Goal: Task Accomplishment & Management: Use online tool/utility

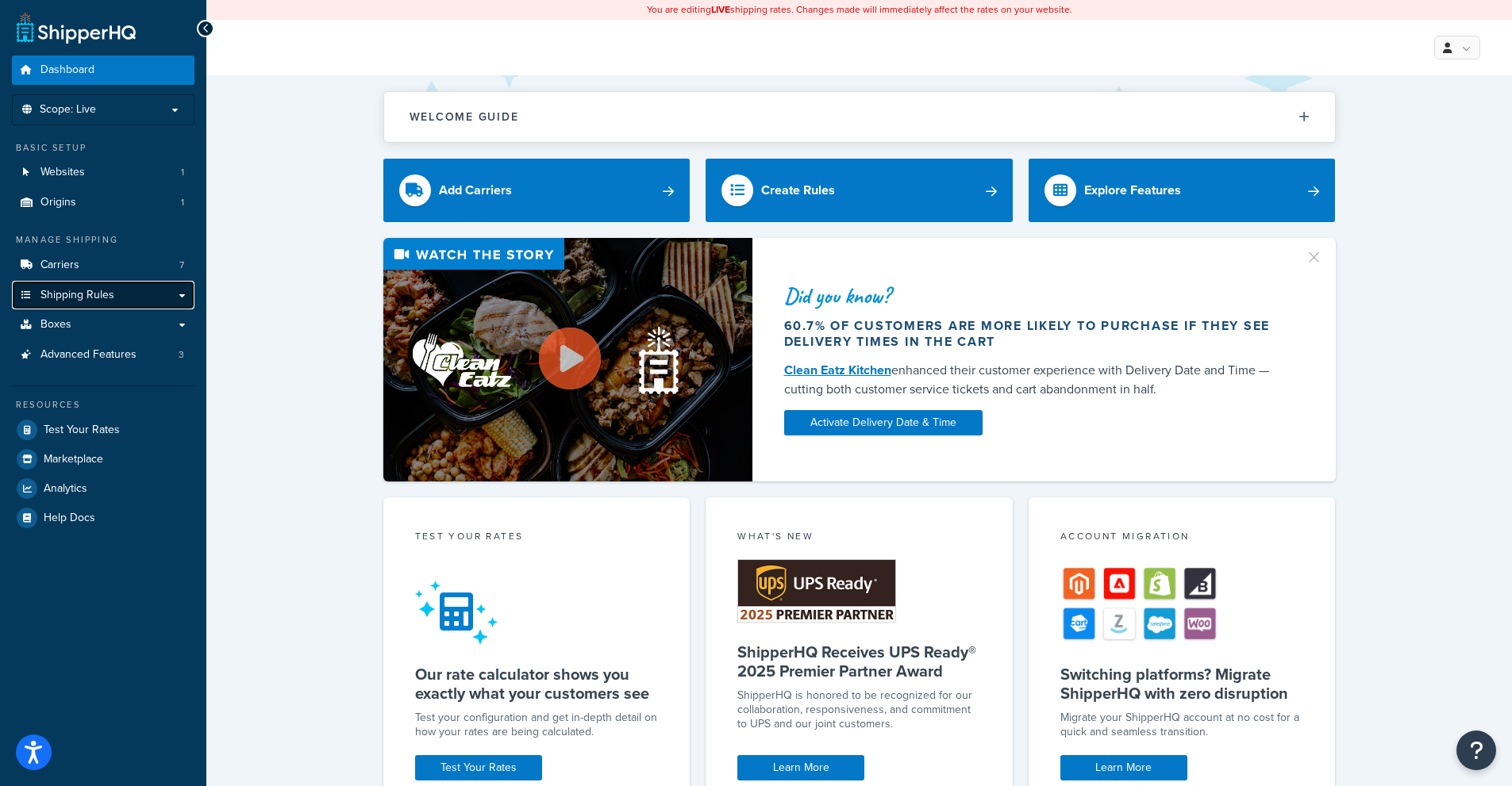
click at [99, 288] on span "Shipping Rules" at bounding box center [77, 295] width 74 height 13
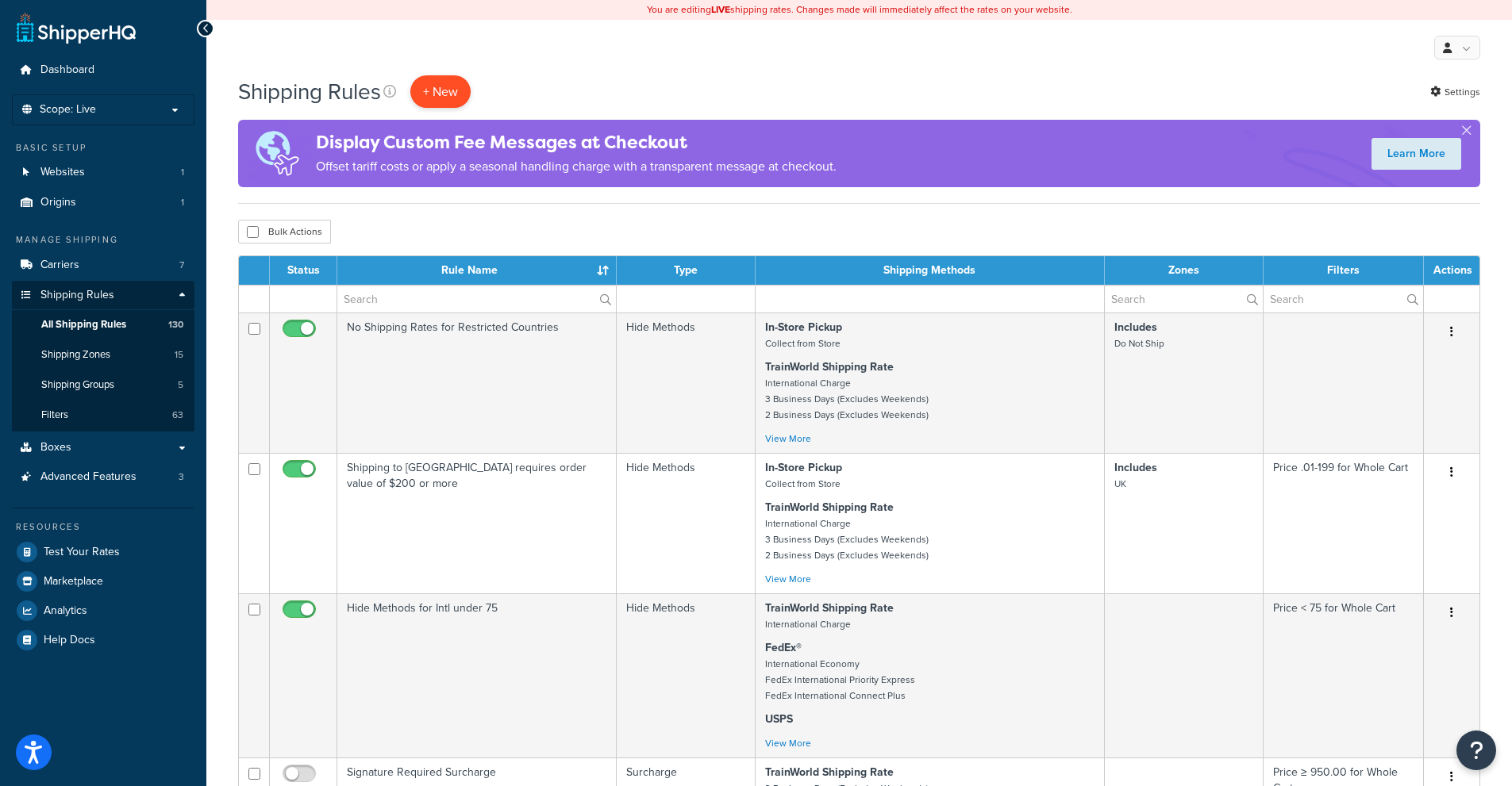
click at [442, 92] on p "+ New" at bounding box center [440, 91] width 61 height 33
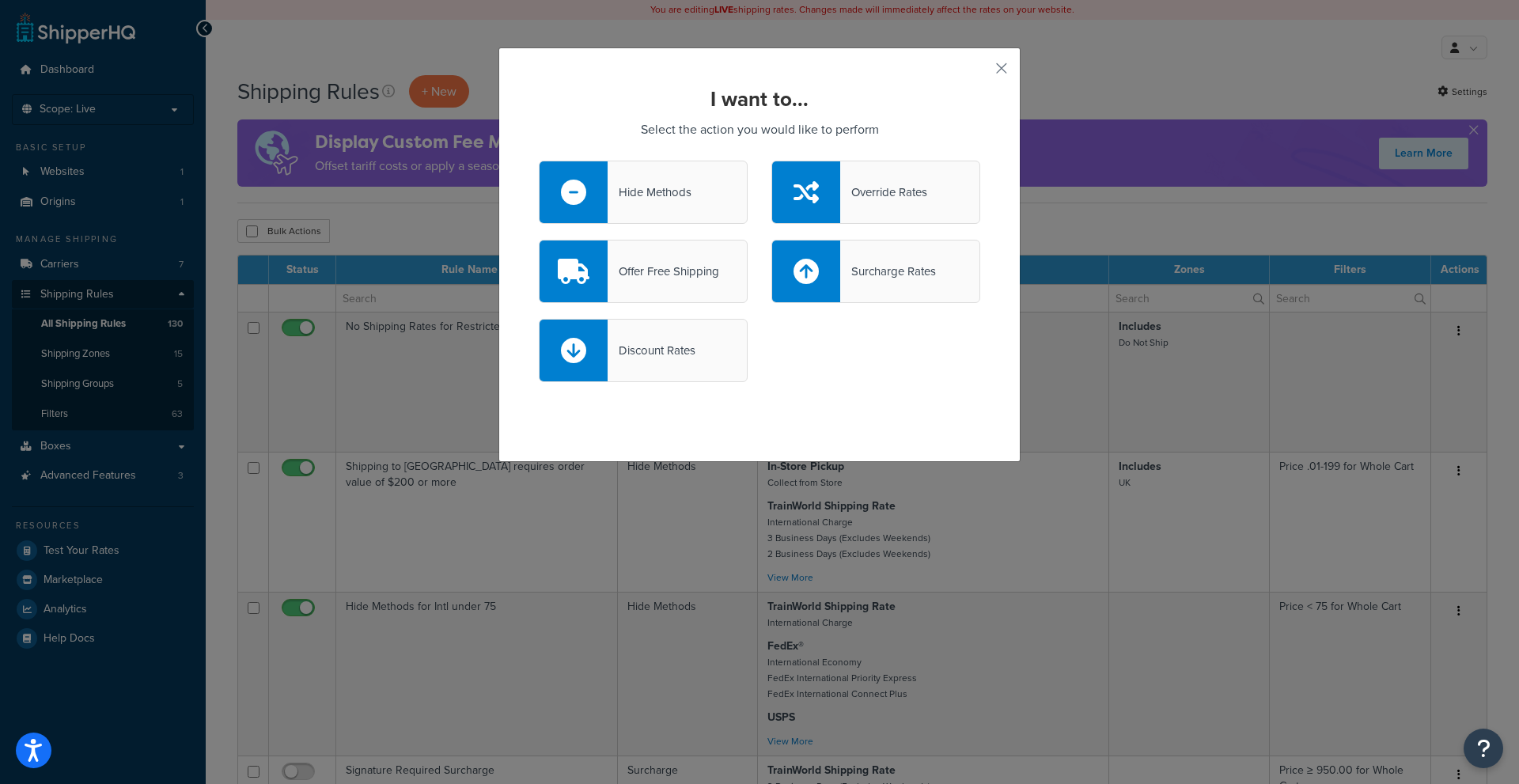
click at [877, 280] on div "Surcharge Rates" at bounding box center [888, 271] width 96 height 22
click at [0, 0] on input "Surcharge Rates" at bounding box center [0, 0] width 0 height 0
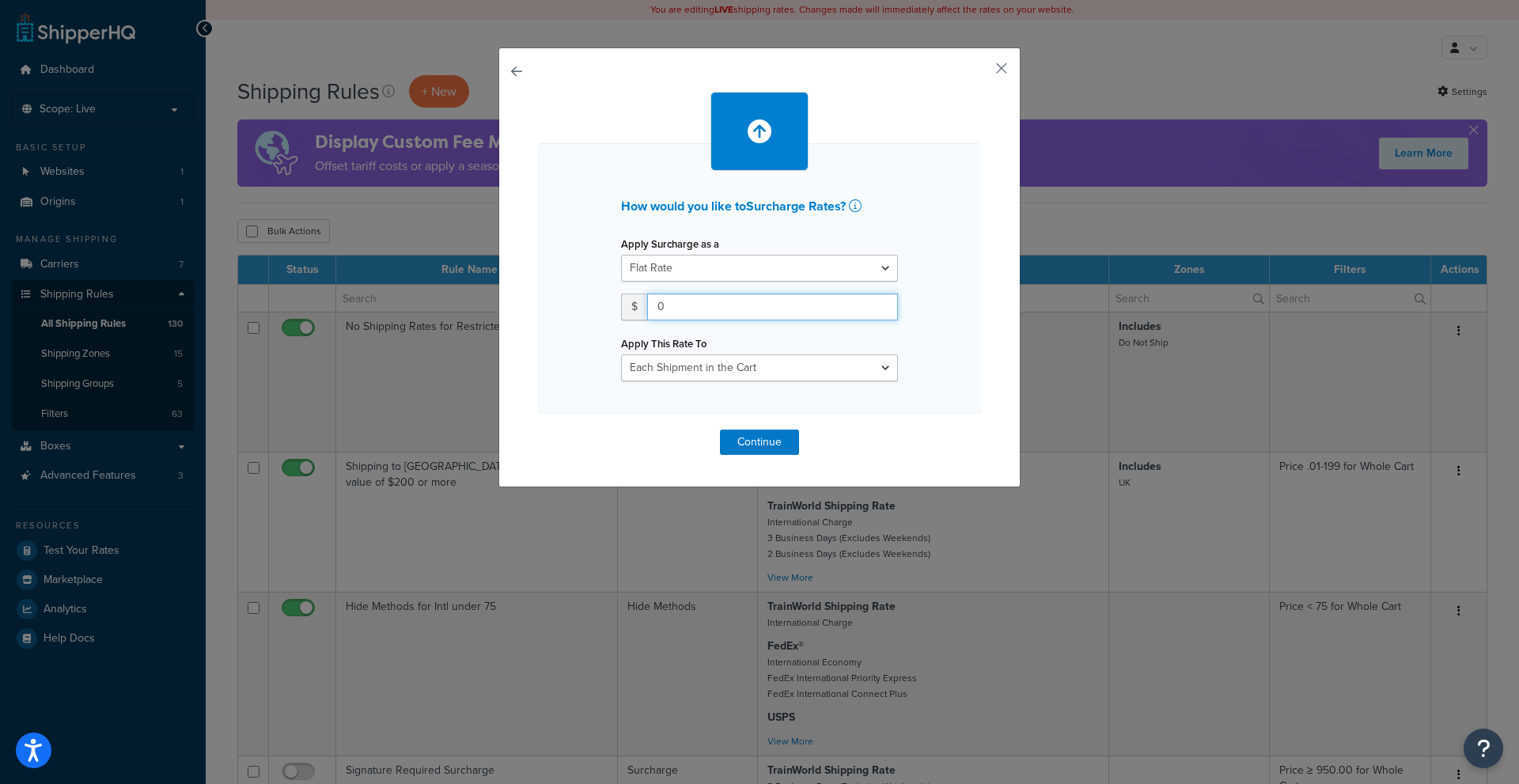
click at [728, 306] on input "0" at bounding box center [773, 307] width 251 height 27
type input "0.10"
click at [761, 447] on button "Continue" at bounding box center [760, 442] width 79 height 25
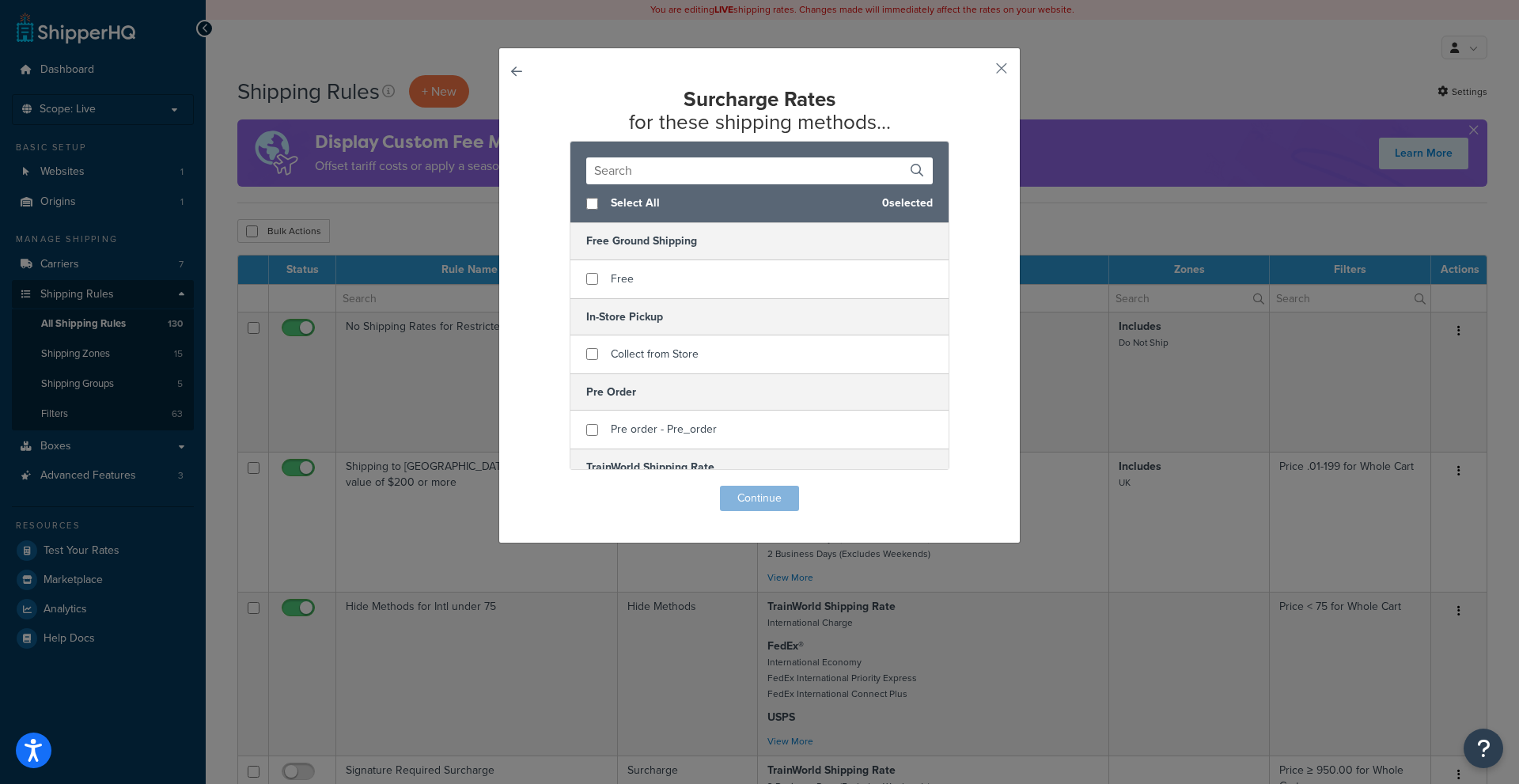
click at [670, 174] on input "text" at bounding box center [759, 171] width 346 height 27
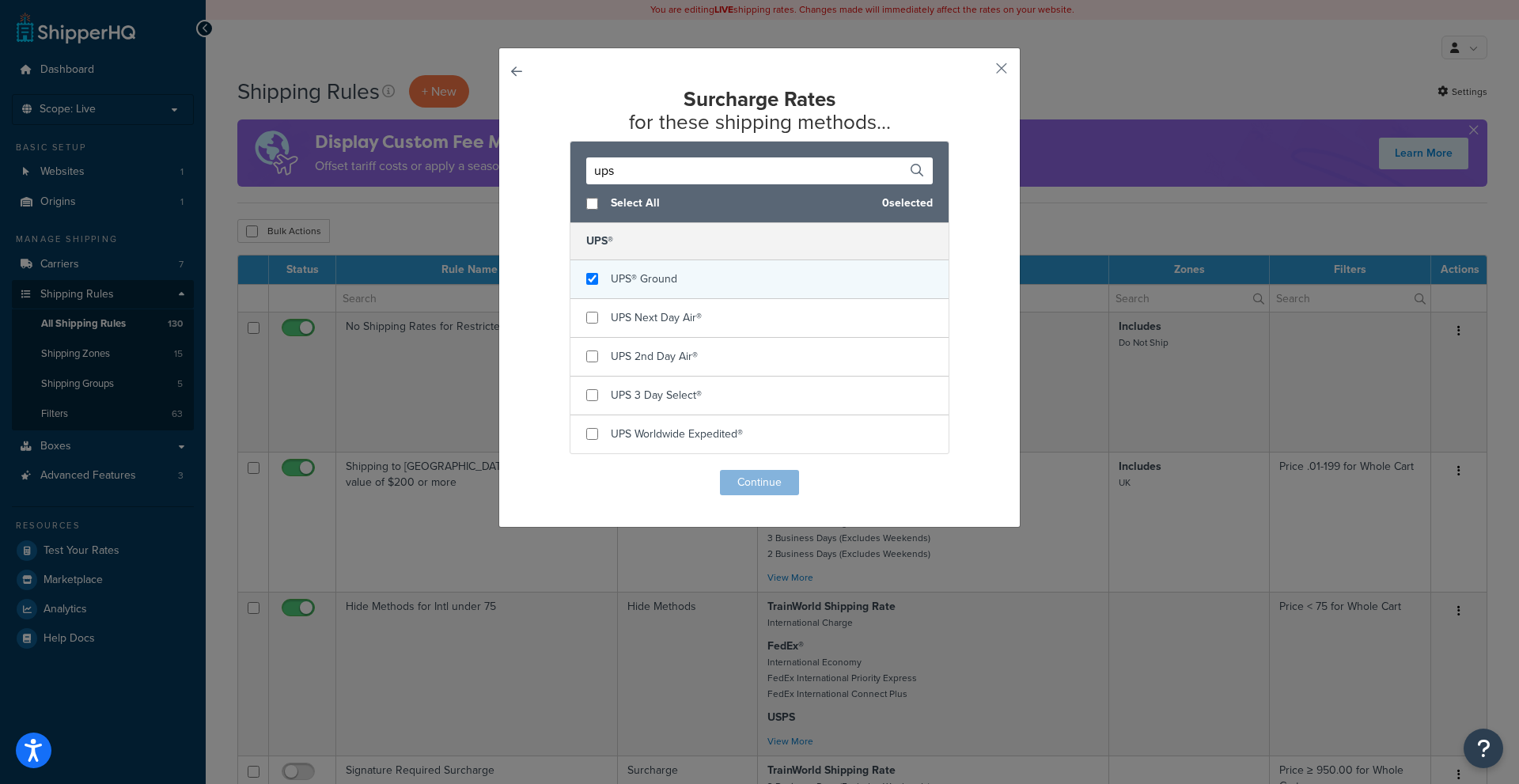
type input "ups"
checkbox input "true"
click at [661, 295] on div "UPS® Ground" at bounding box center [759, 280] width 378 height 39
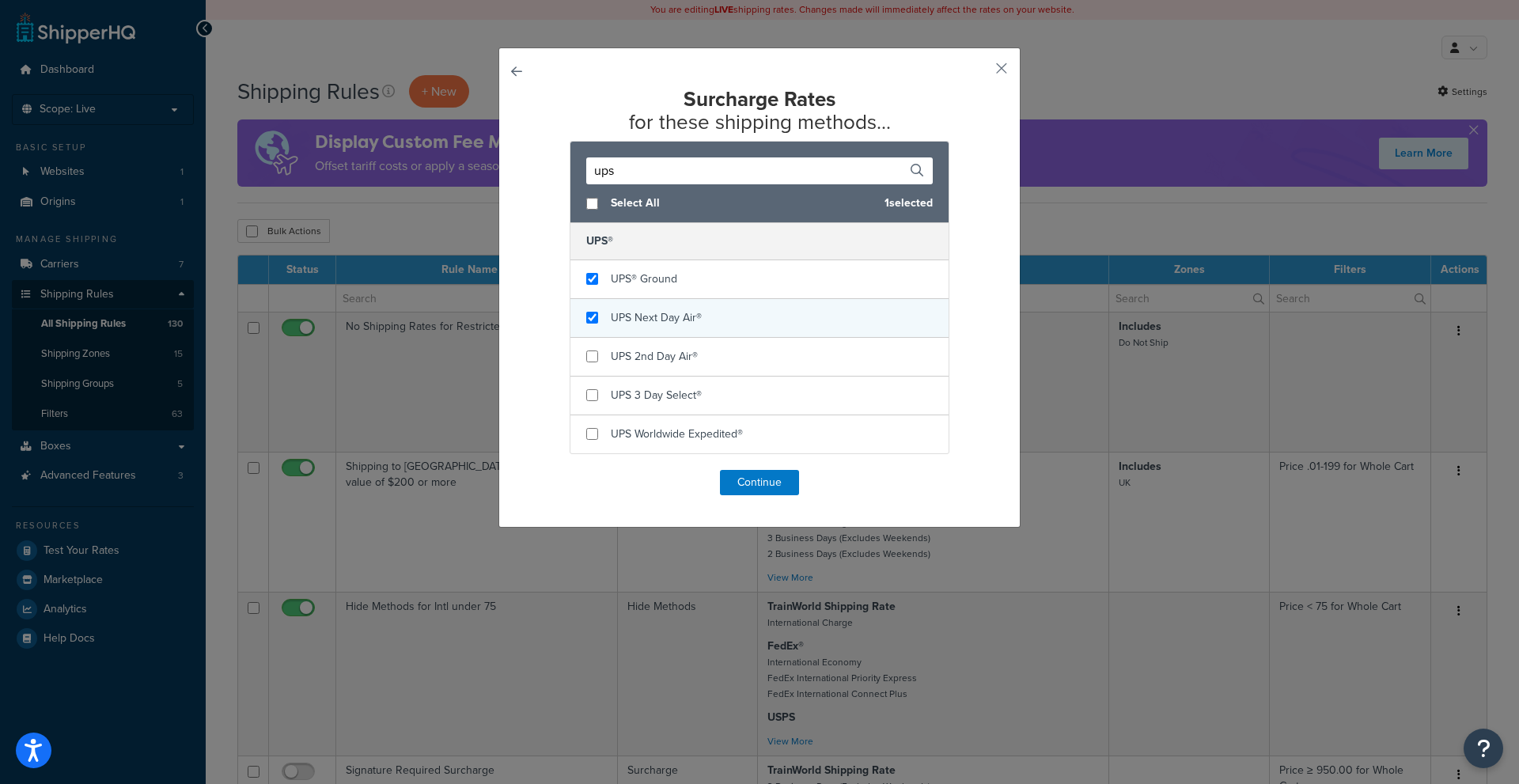
checkbox input "true"
click at [656, 327] on div "UPS Next Day Air®" at bounding box center [656, 317] width 91 height 22
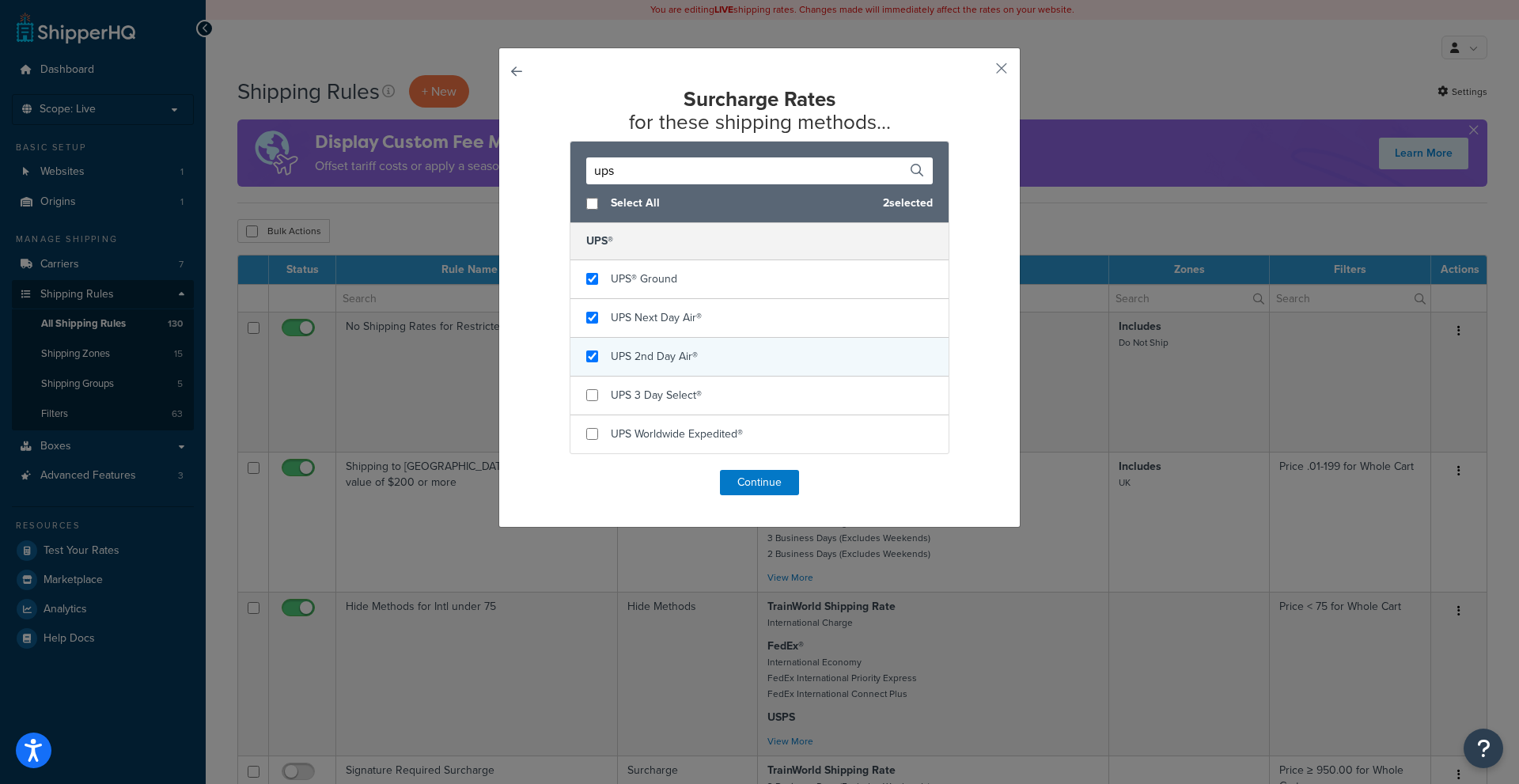
checkbox input "true"
click at [656, 359] on span "UPS 2nd Day Air®" at bounding box center [653, 356] width 87 height 17
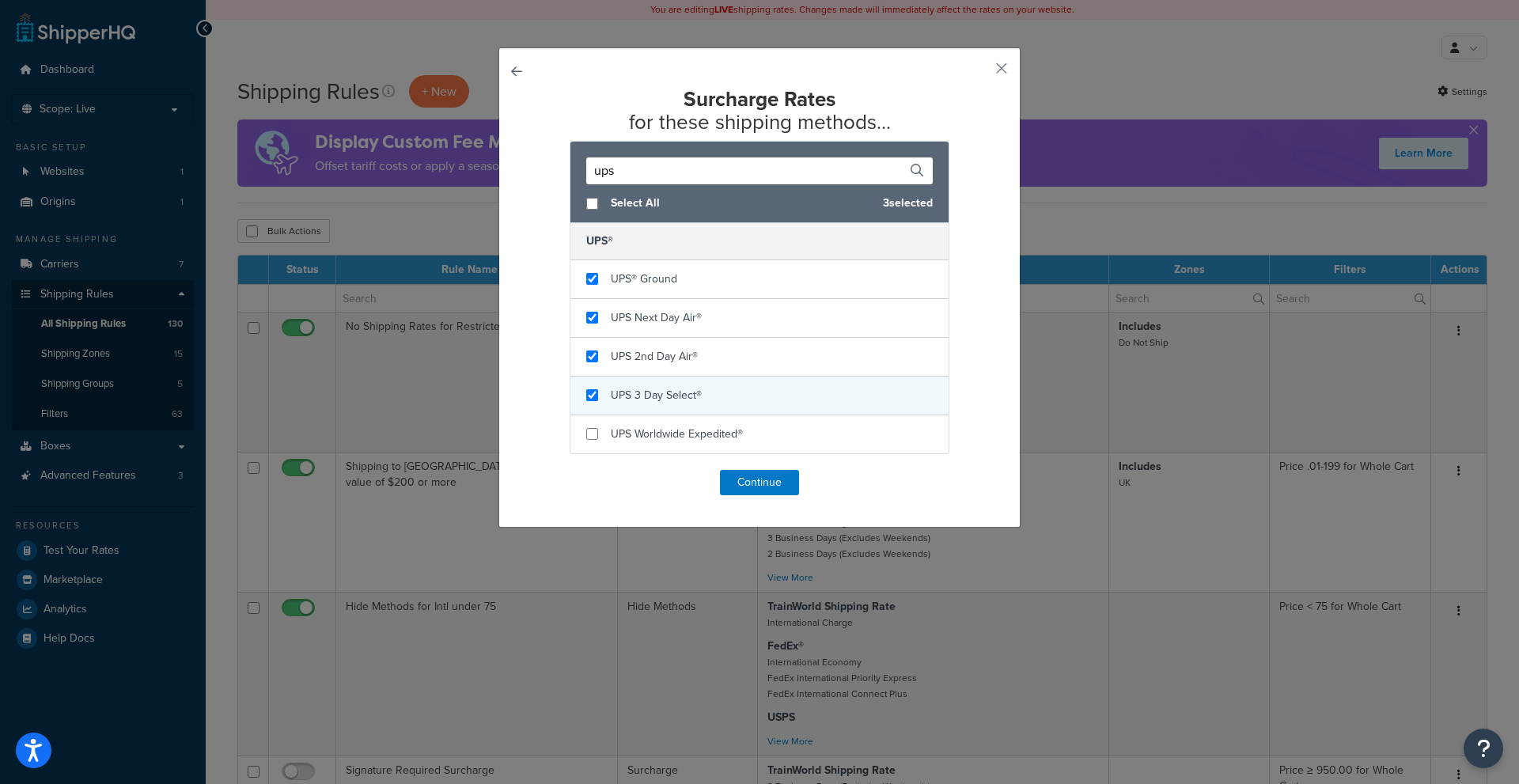
checkbox input "true"
click at [659, 396] on span "UPS 3 Day Select®" at bounding box center [656, 395] width 91 height 17
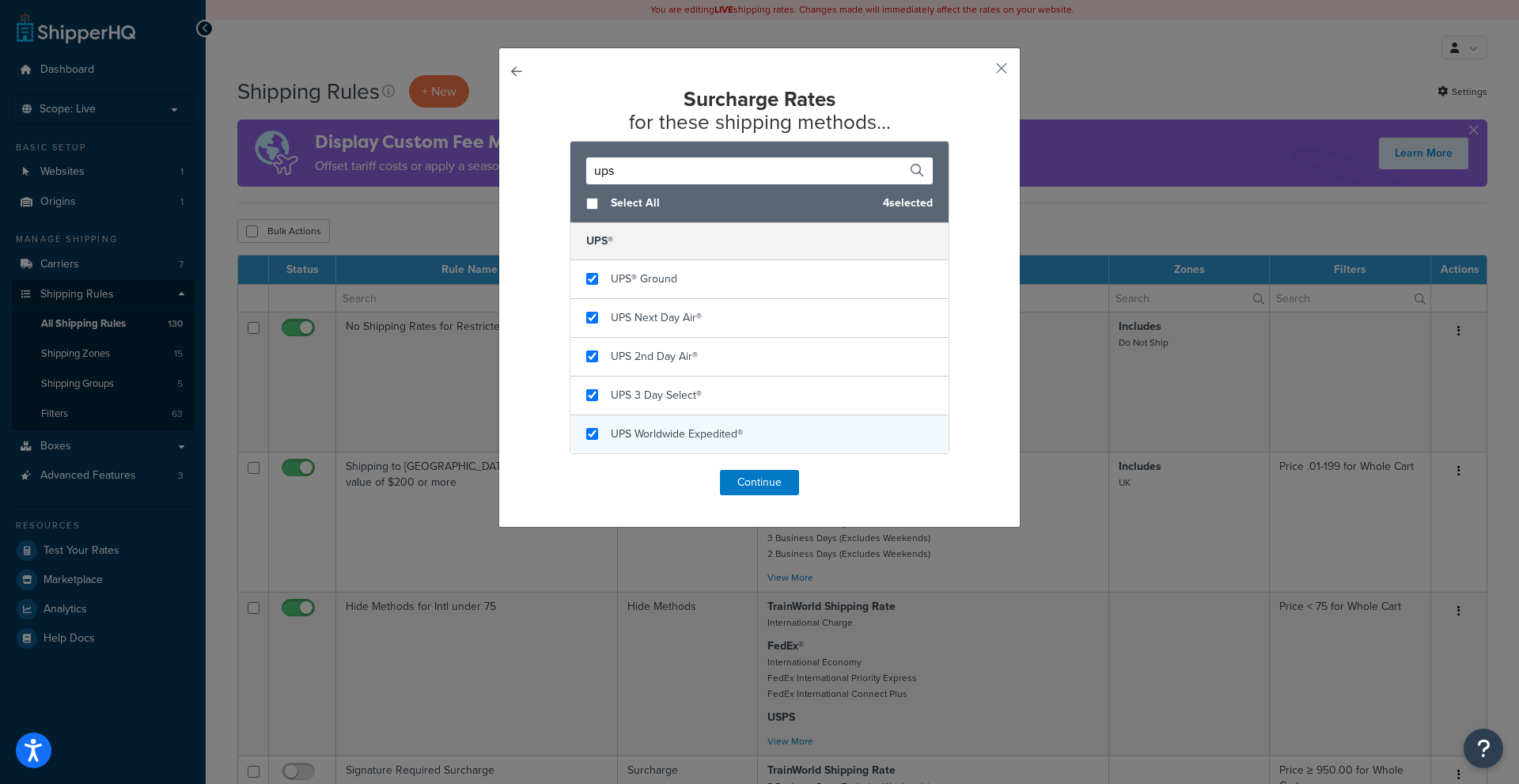
checkbox input "true"
click at [668, 434] on span "UPS Worldwide Expedited®" at bounding box center [676, 433] width 132 height 17
click at [755, 485] on button "Continue" at bounding box center [760, 482] width 79 height 25
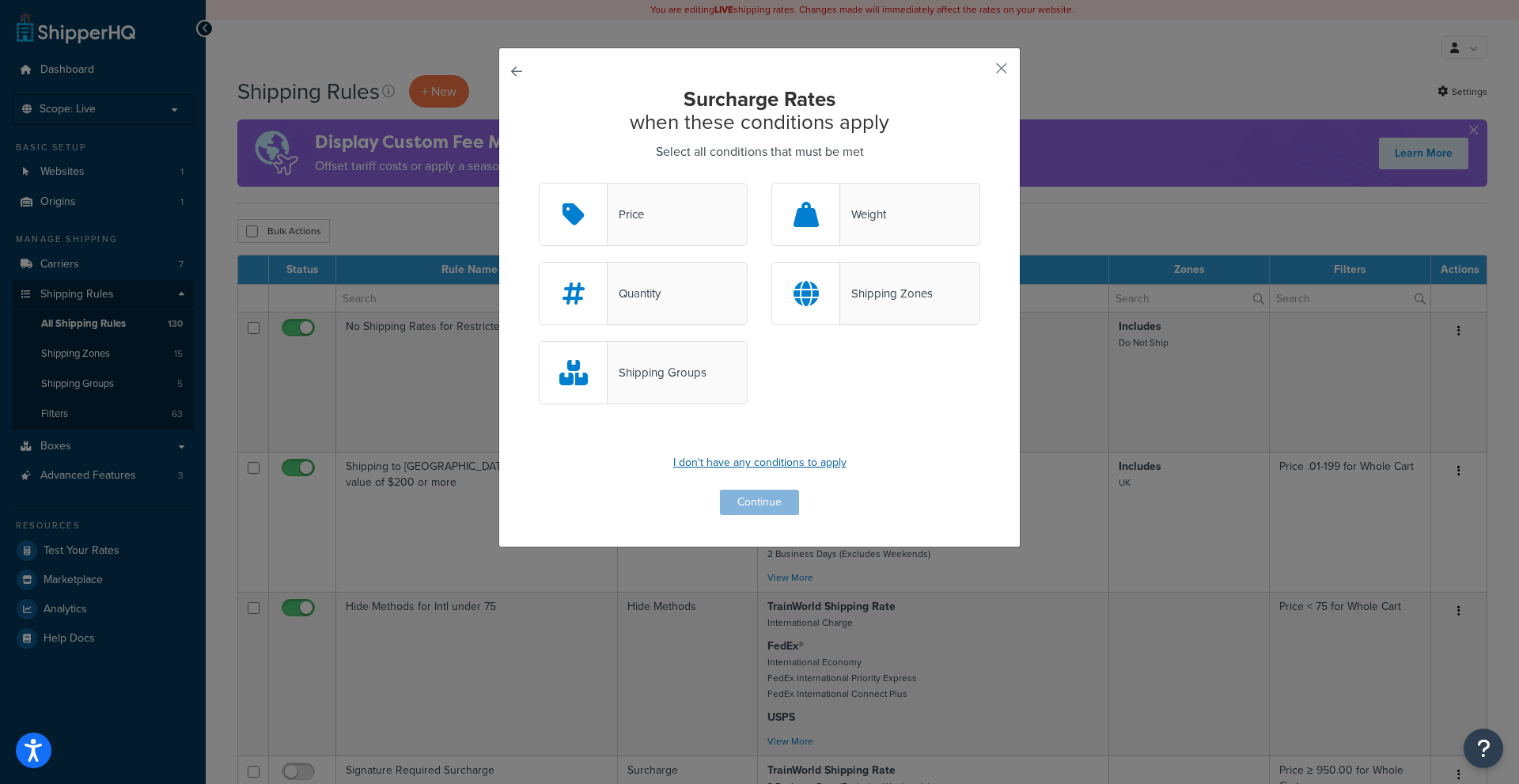
click at [780, 467] on p "I don't have any conditions to apply" at bounding box center [759, 462] width 441 height 22
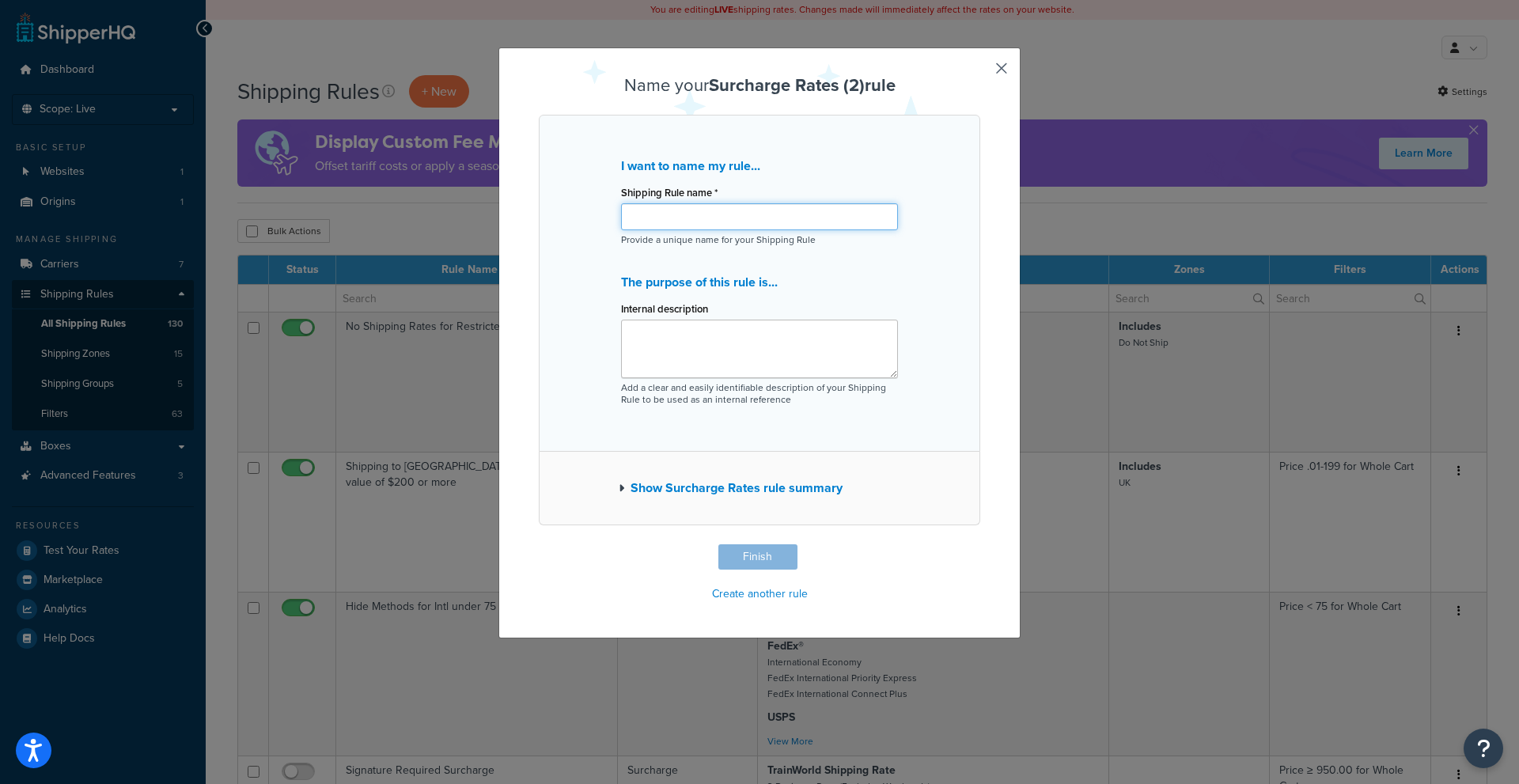
click at [688, 227] on input "Shipping Rule name *" at bounding box center [760, 217] width 277 height 27
type input "UPS pick up charge"
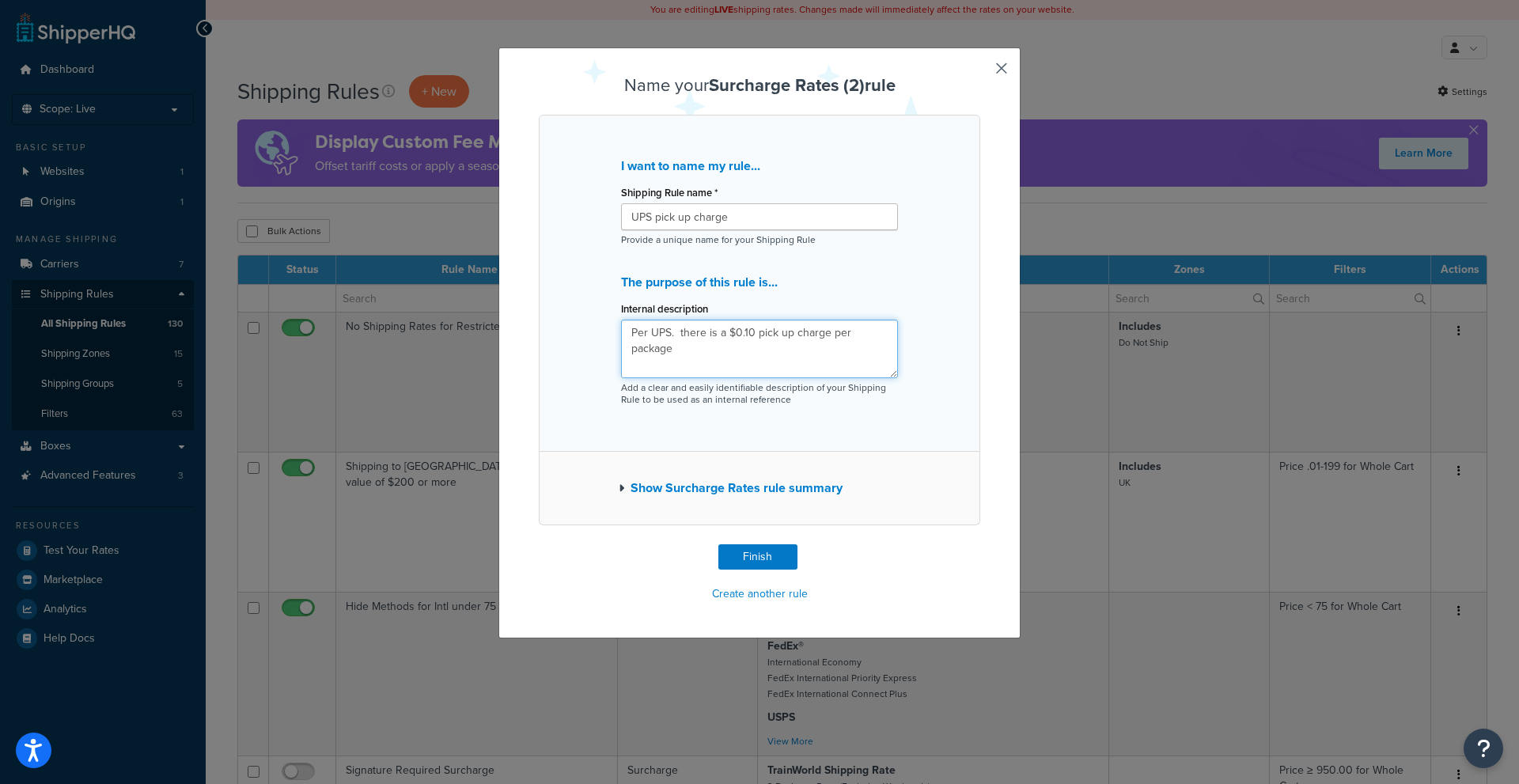
type textarea "Per UPS. there is a $0.10 pick up charge per package"
click at [731, 490] on button "Show Surcharge Rates rule summary" at bounding box center [730, 488] width 224 height 22
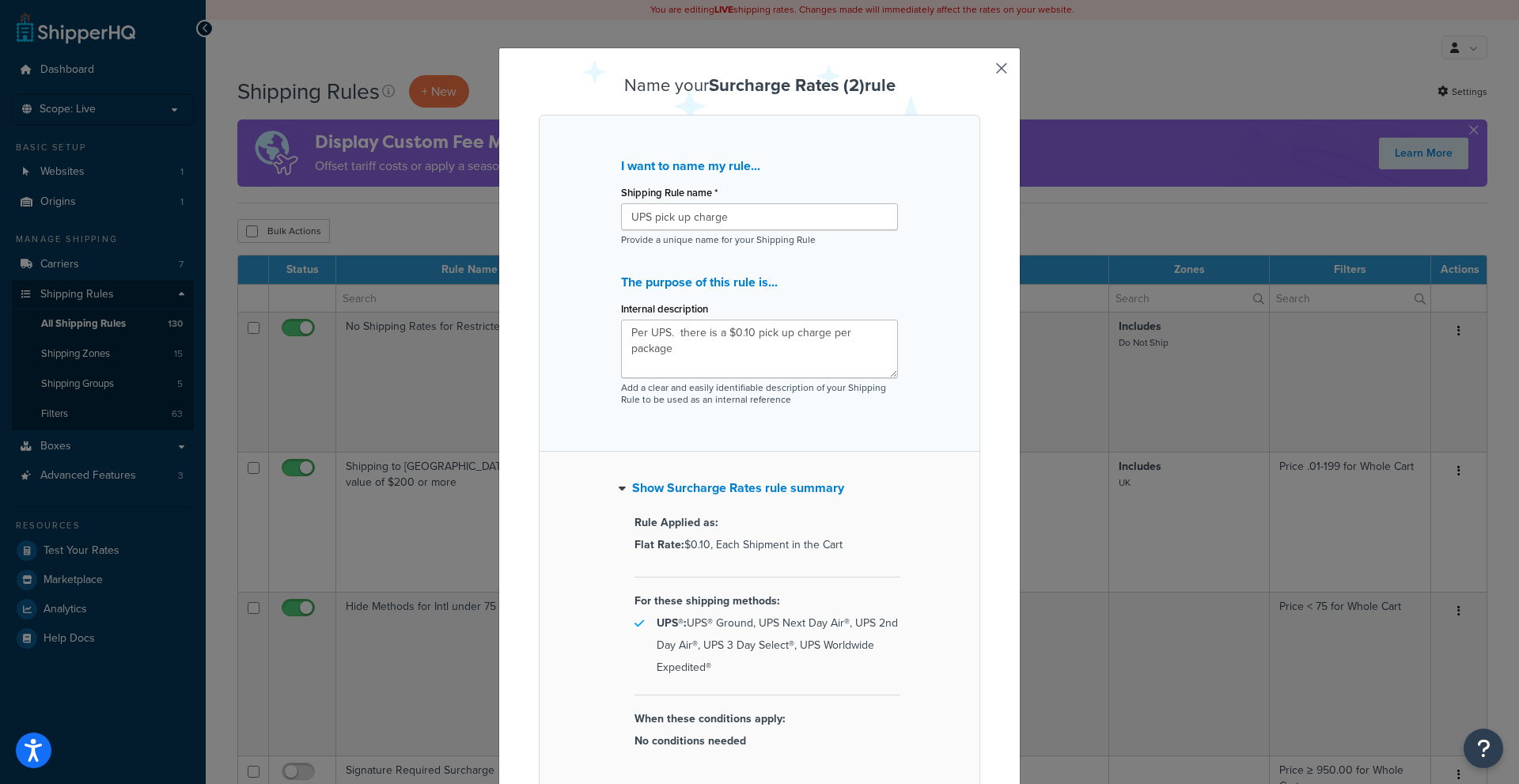
click at [769, 492] on button "Show Surcharge Rates rule summary" at bounding box center [731, 488] width 225 height 22
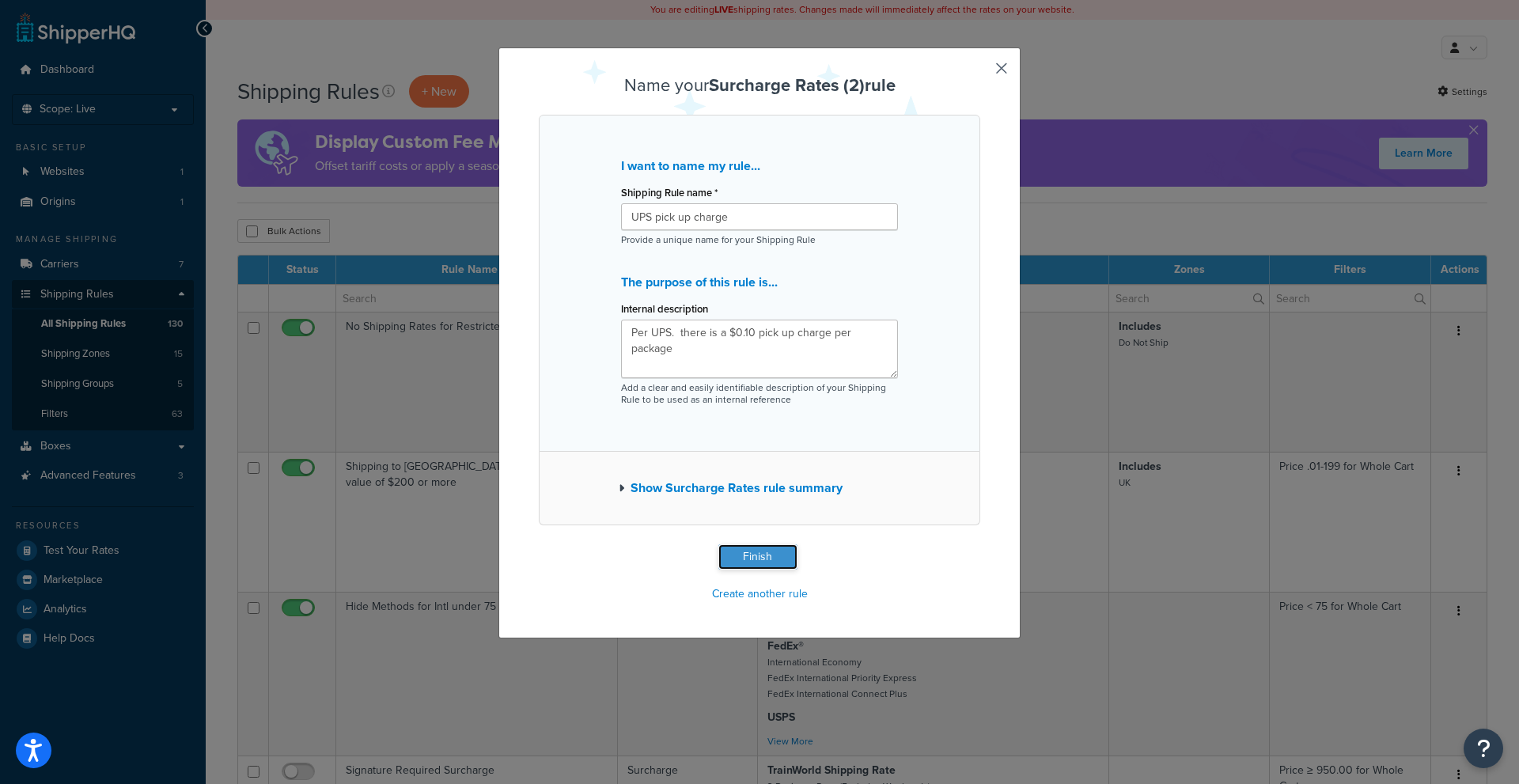
click at [759, 554] on button "Finish" at bounding box center [758, 557] width 79 height 25
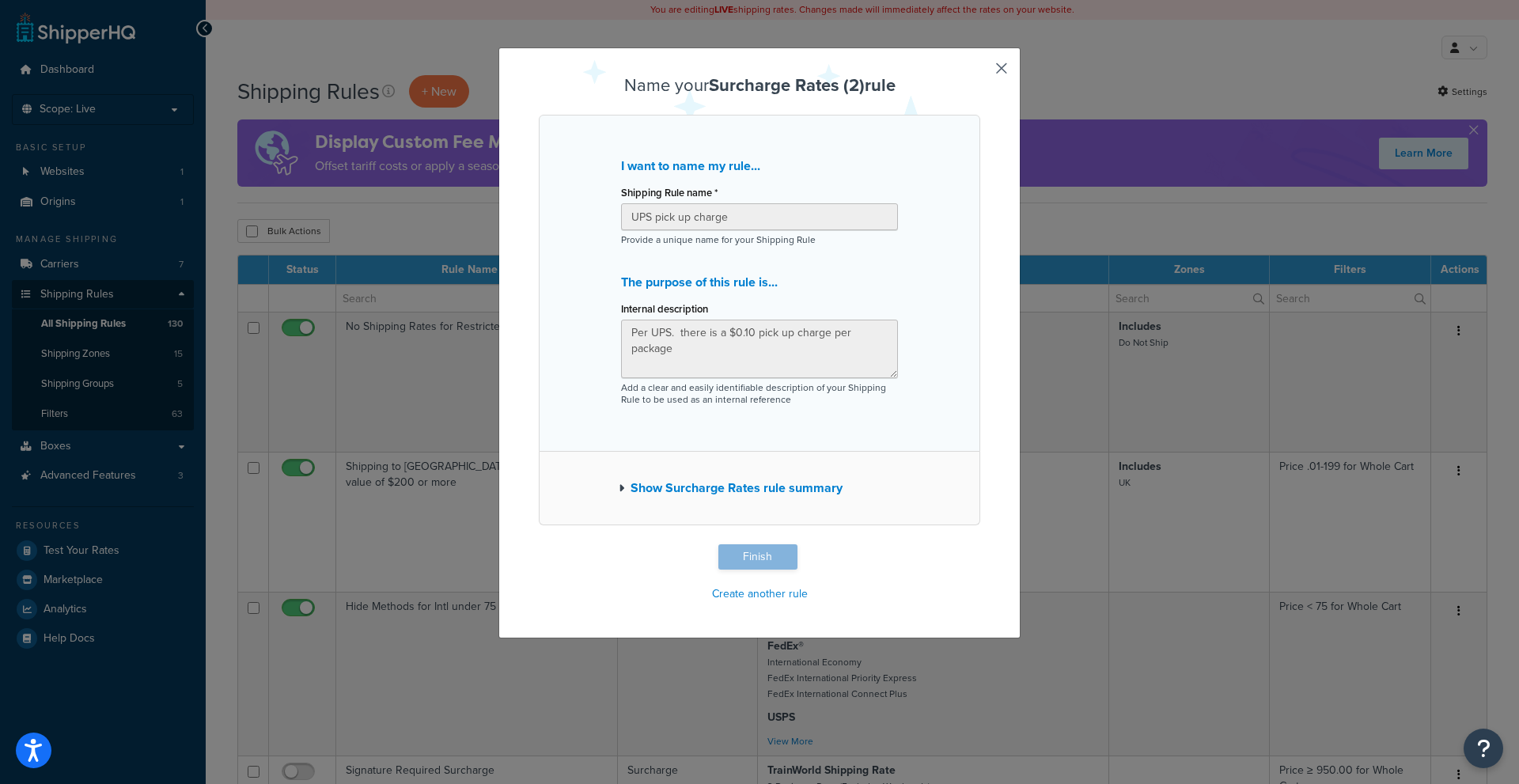
type input "UPS pick up charge"
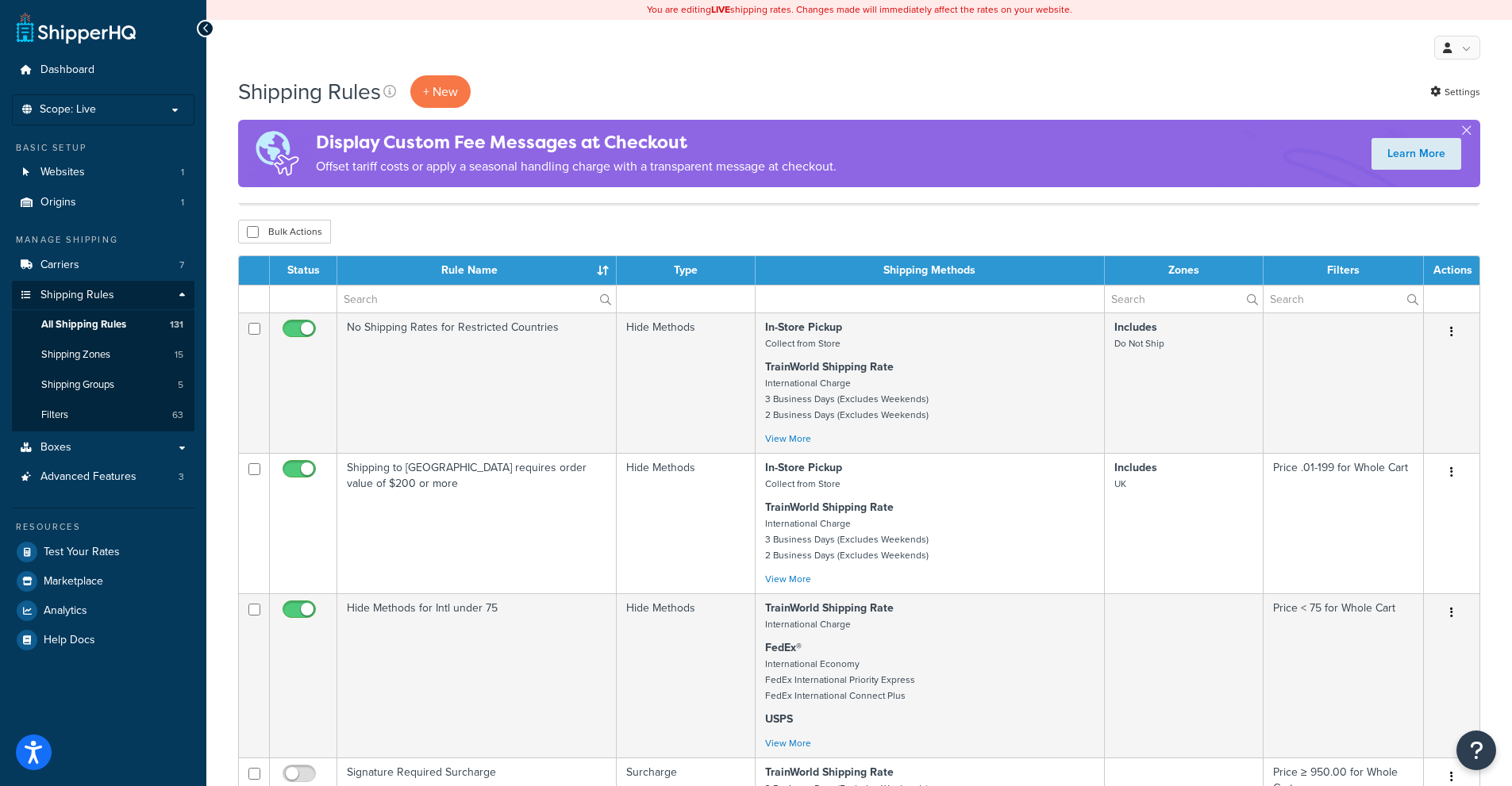
scroll to position [935, 0]
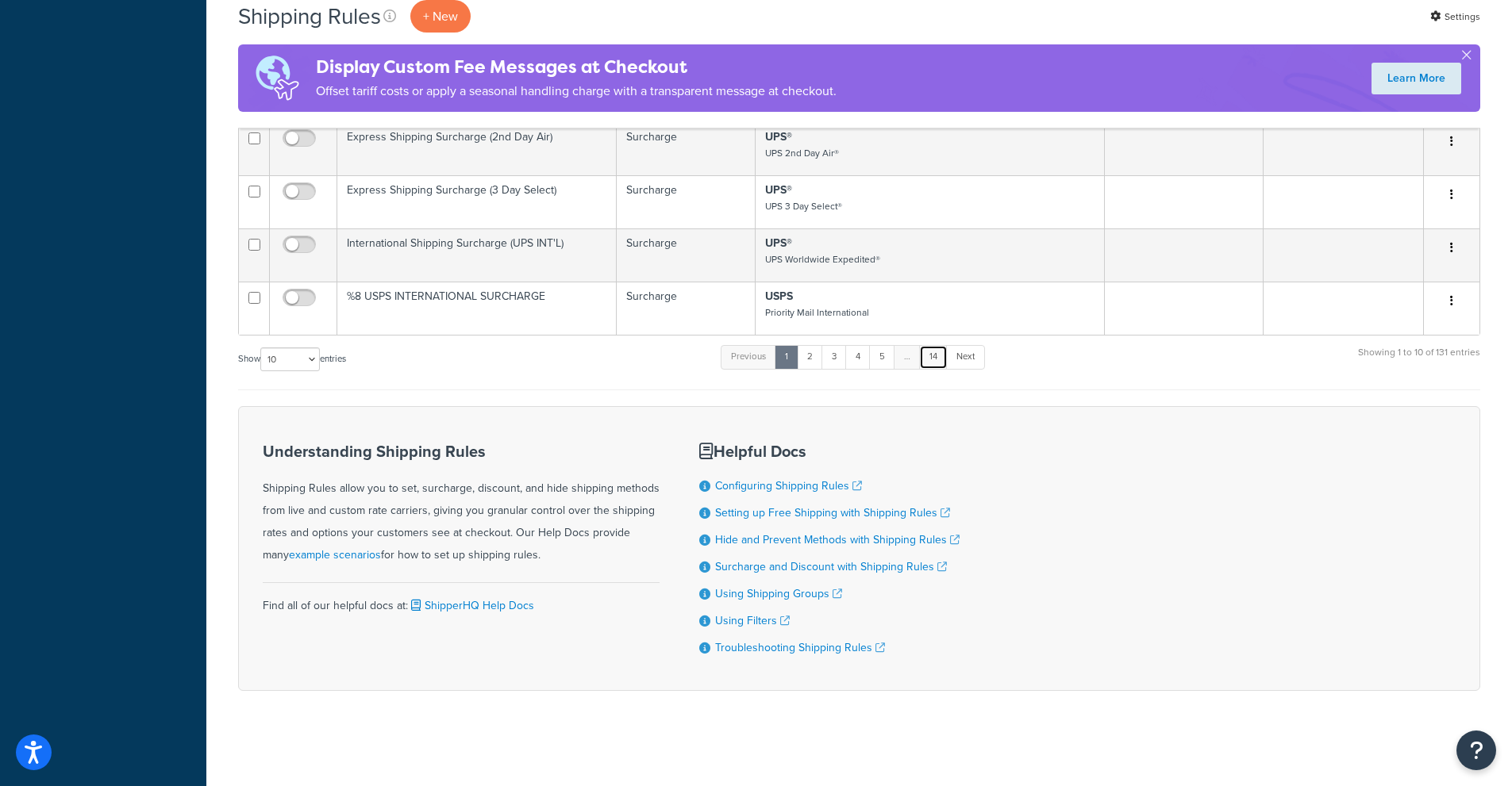
click at [944, 351] on link "14" at bounding box center [933, 356] width 28 height 24
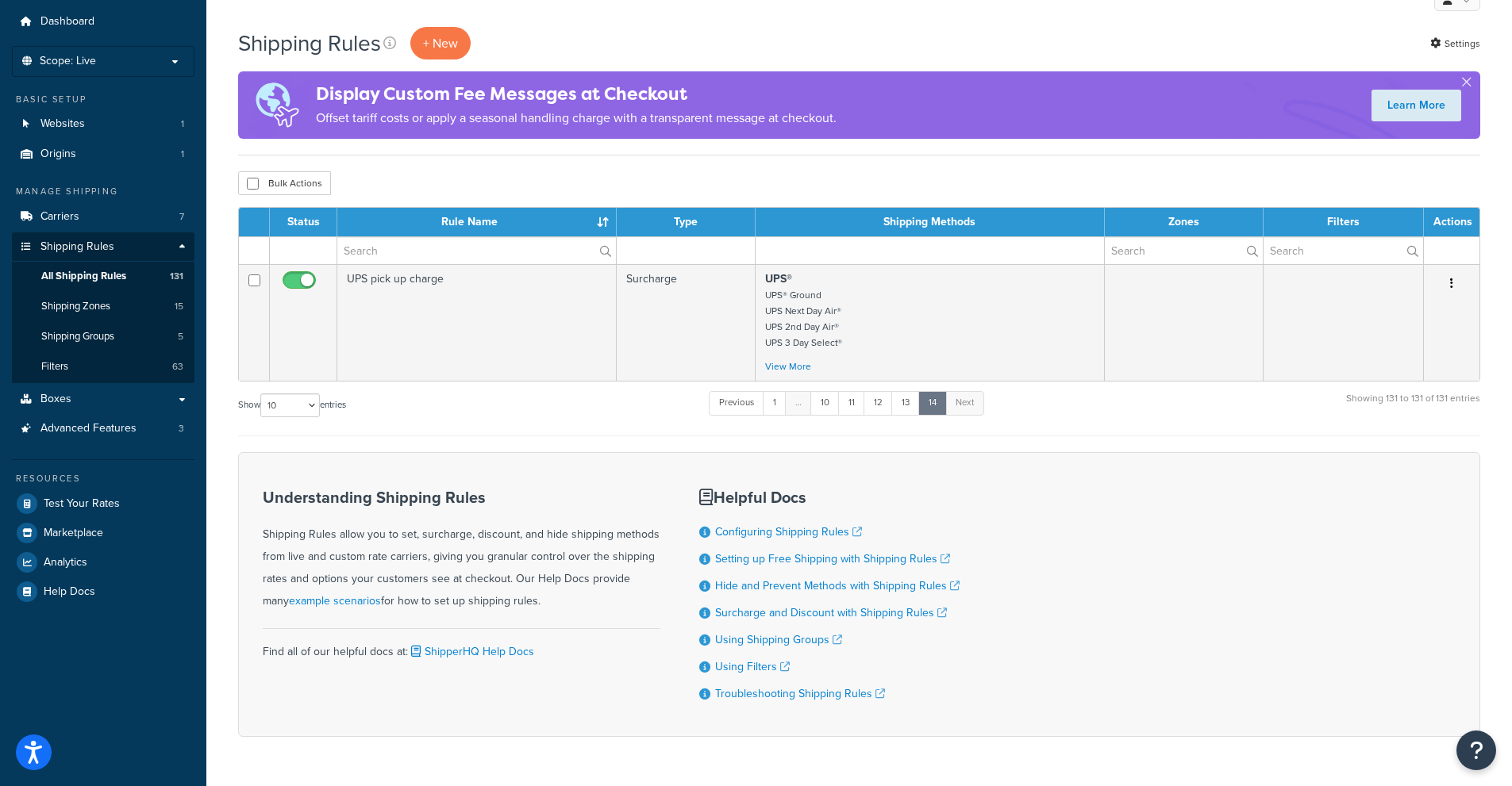
scroll to position [20, 0]
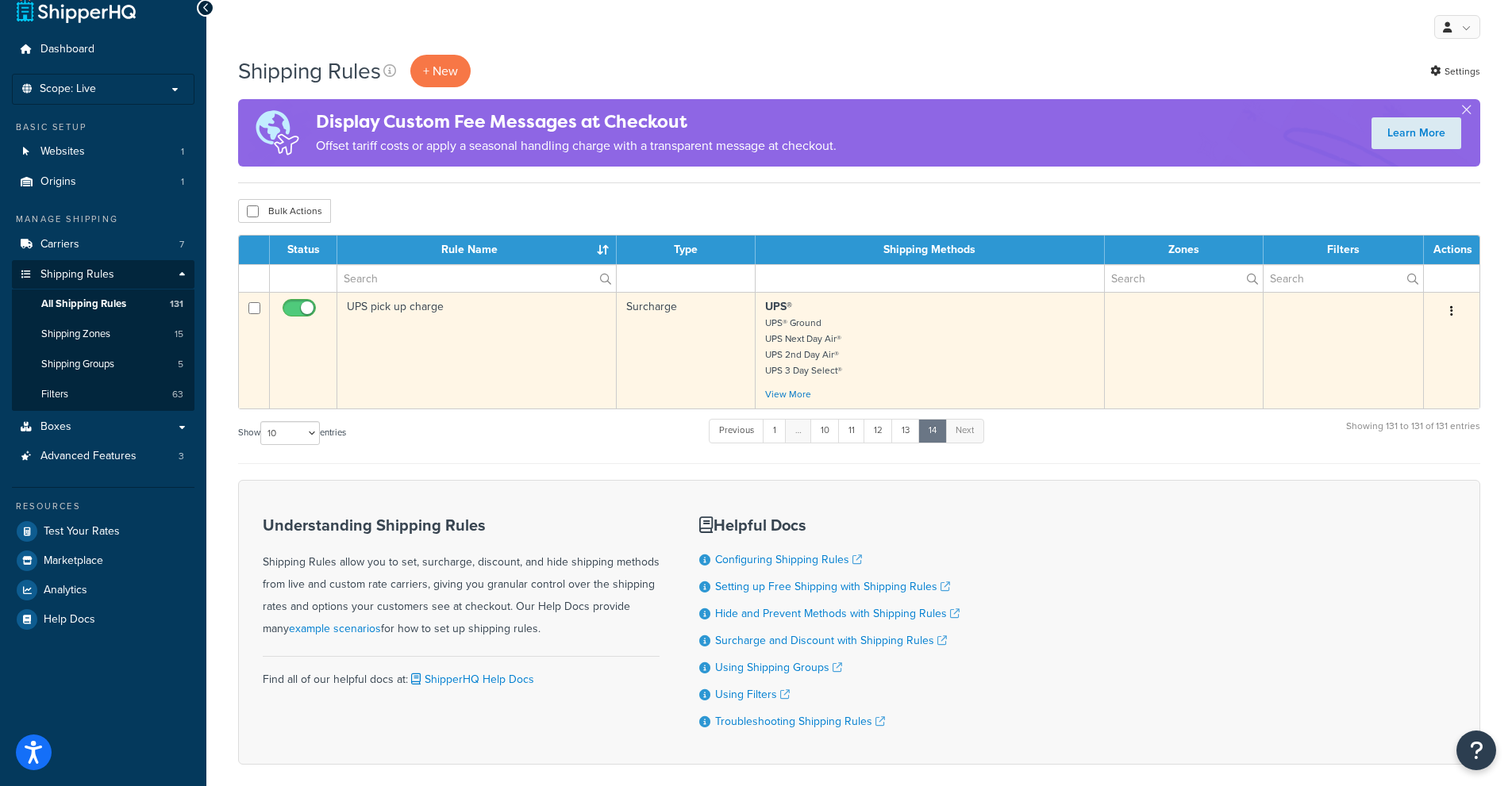
click at [1452, 309] on icon "button" at bounding box center [1451, 310] width 4 height 11
click at [1401, 343] on link "Edit" at bounding box center [1399, 341] width 126 height 33
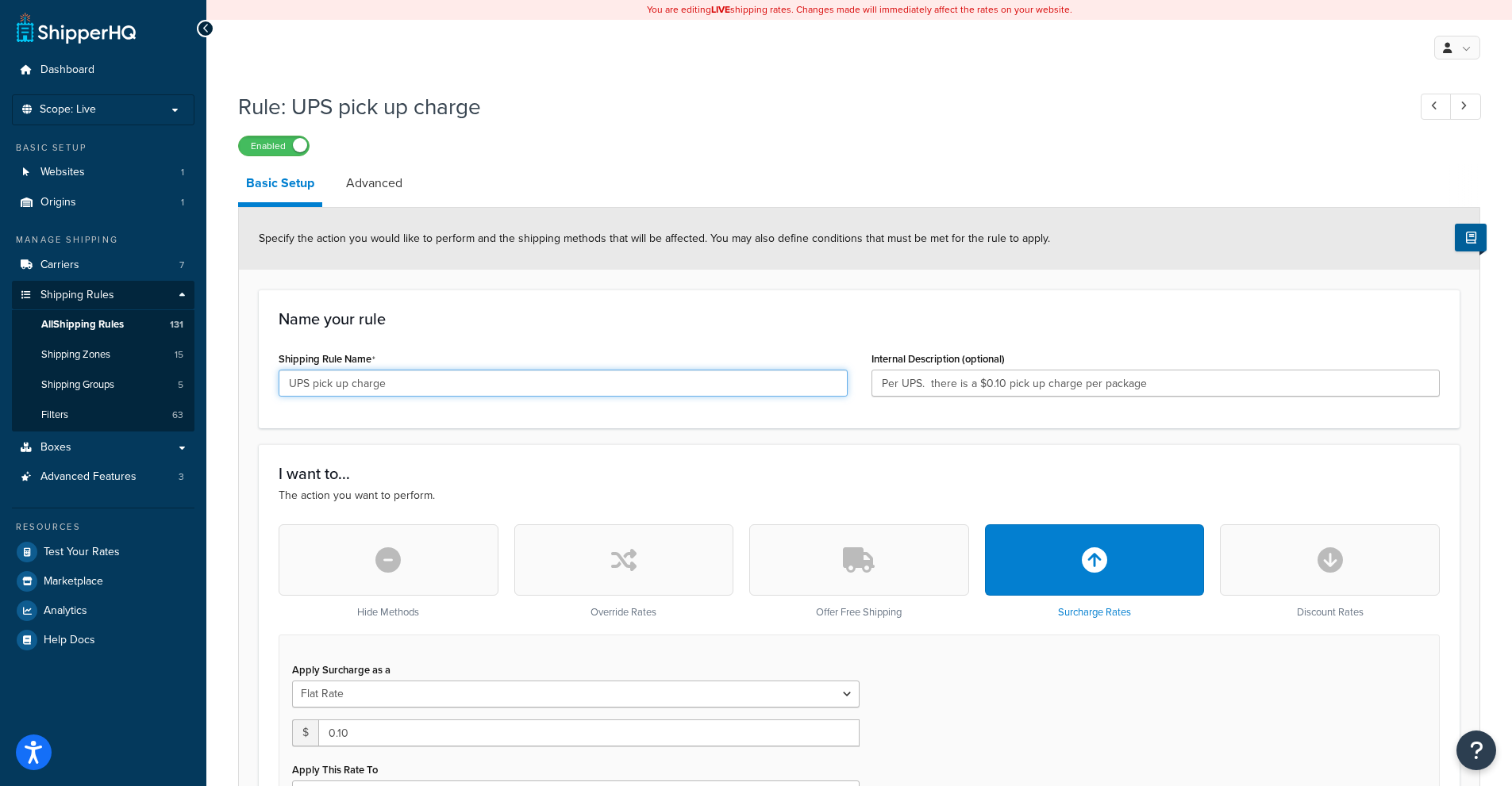
drag, startPoint x: 222, startPoint y: 411, endPoint x: 0, endPoint y: 409, distance: 222.0
click at [0, 409] on div "Dashboard Scope: Live Basic Setup Websites 1 Origins 1 Manage Shipping Carriers…" at bounding box center [756, 790] width 1512 height 1582
type input "UPS pick-up fee"
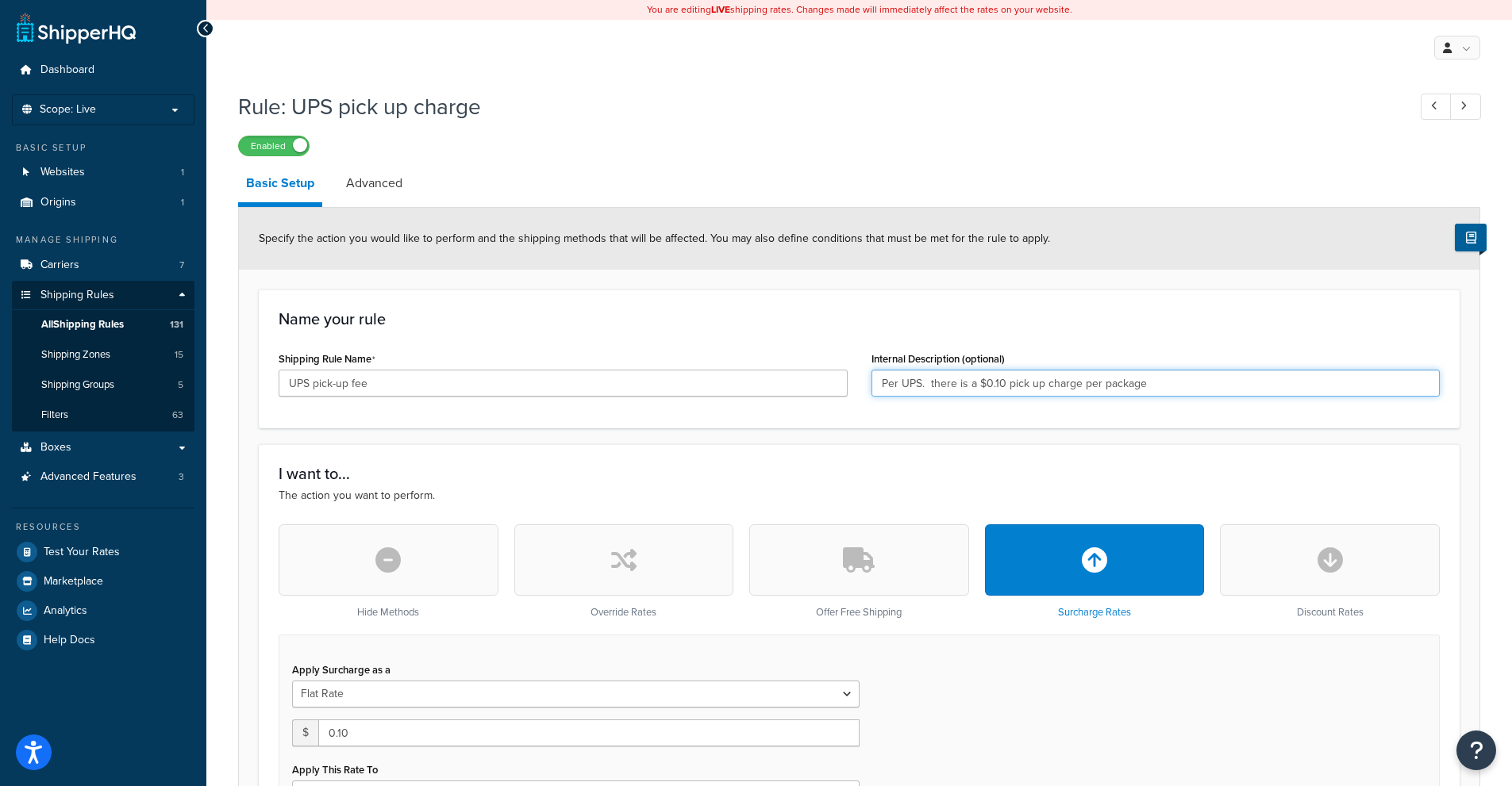
click at [1077, 385] on input "Per UPS. there is a $0.10 pick up charge per package" at bounding box center [1156, 382] width 569 height 27
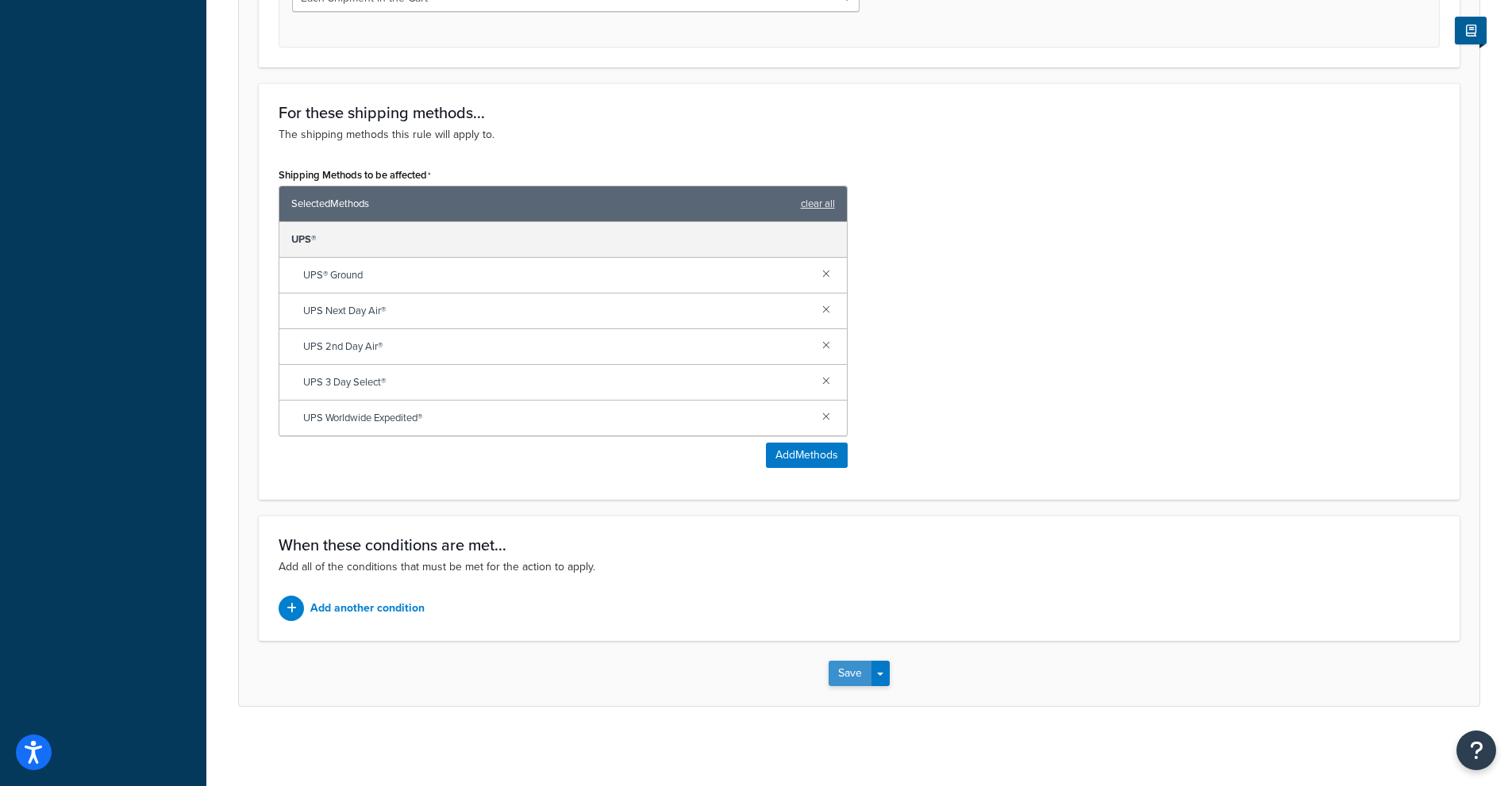
type input "Per UPS. there is a $0.10 pick up fee per package"
click at [842, 668] on button "Save" at bounding box center [850, 673] width 43 height 25
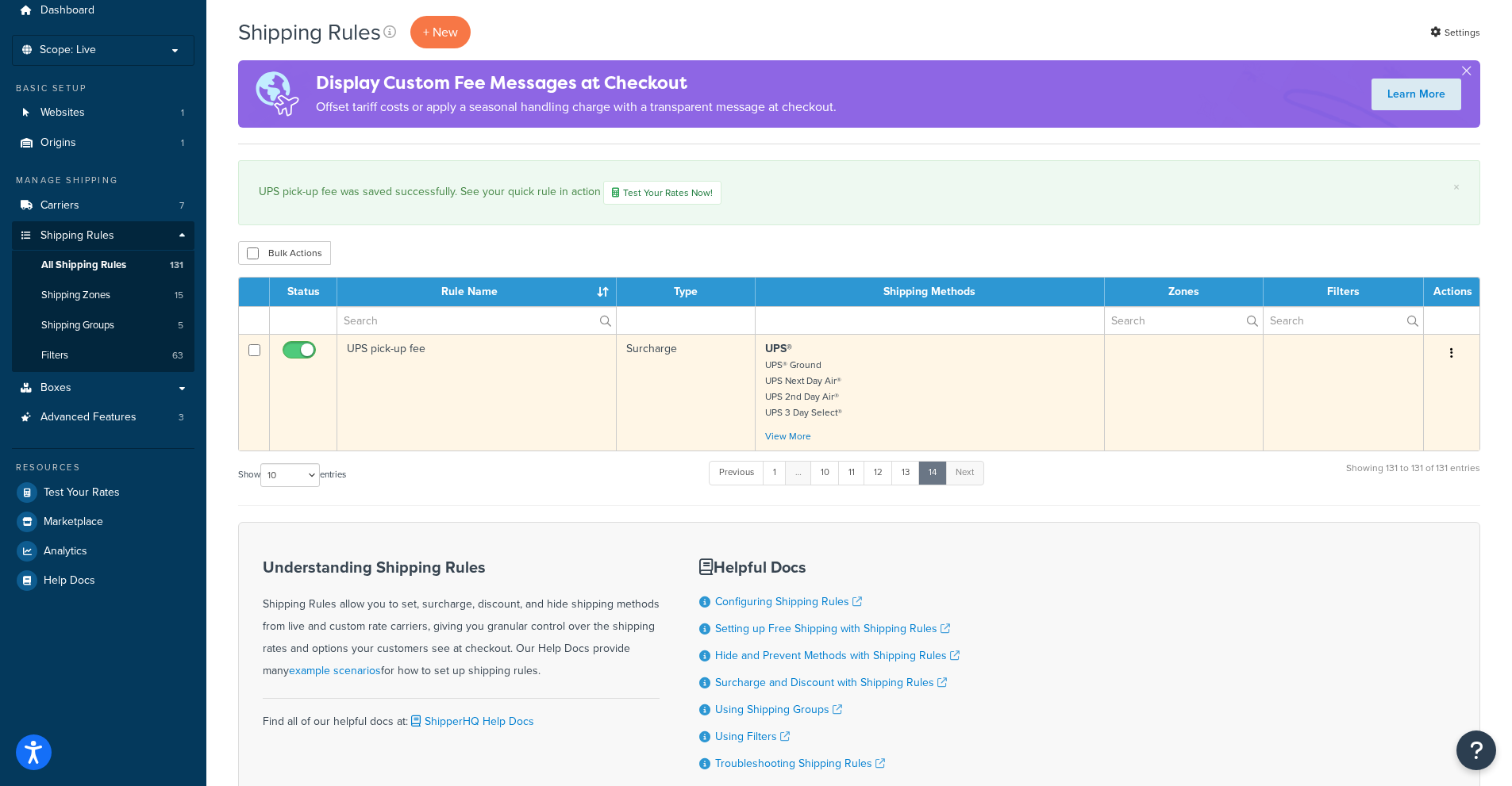
click at [1453, 355] on button "button" at bounding box center [1450, 353] width 22 height 25
click at [1392, 397] on link "Edit" at bounding box center [1399, 383] width 126 height 33
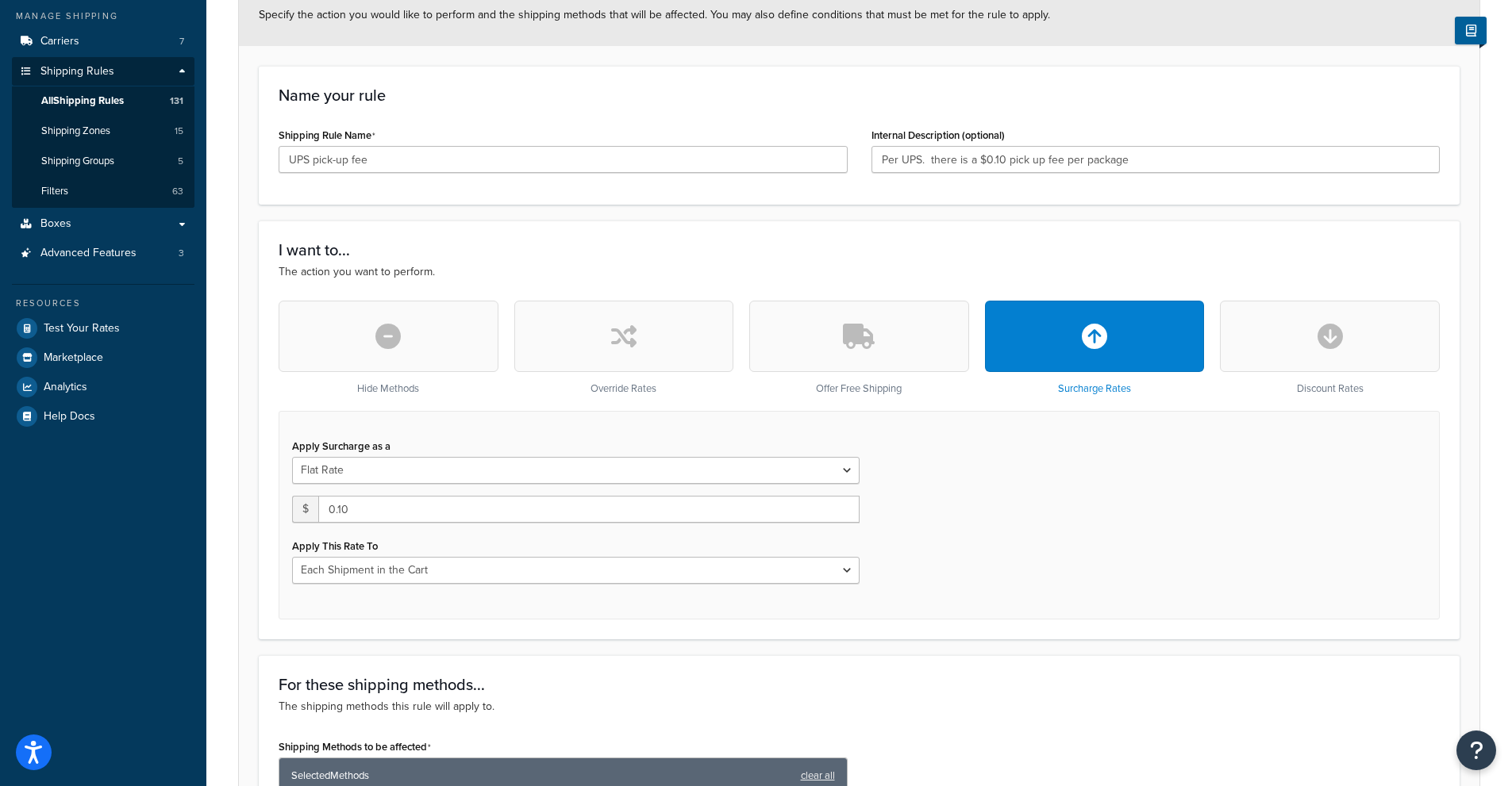
scroll to position [238, 0]
